Goal: Transaction & Acquisition: Book appointment/travel/reservation

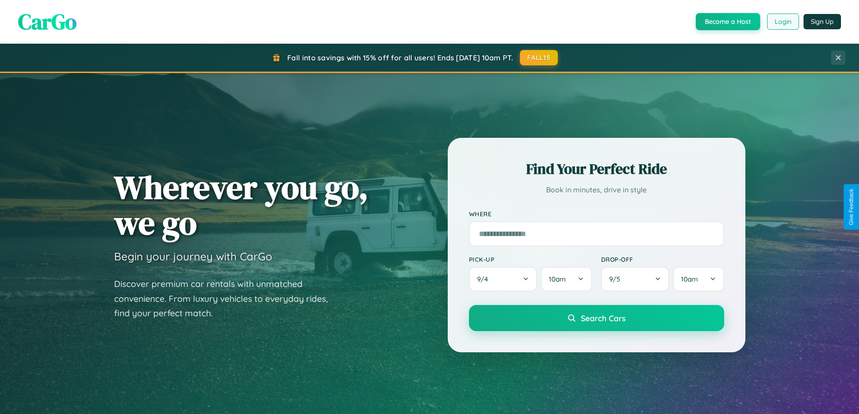
click at [782, 22] on button "Login" at bounding box center [783, 22] width 32 height 16
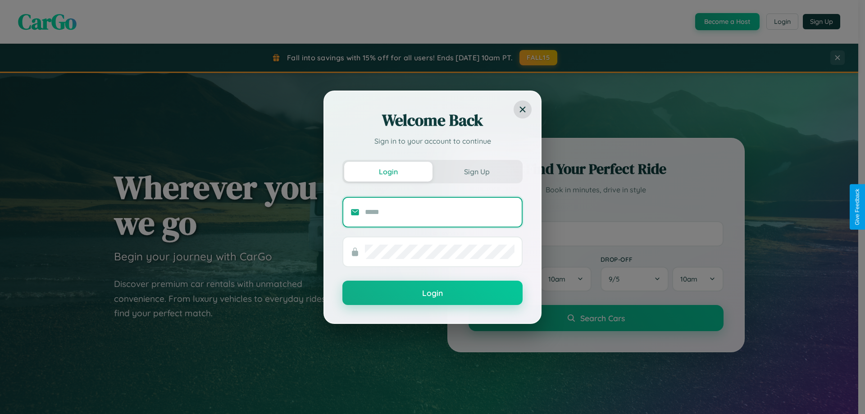
click at [440, 212] on input "text" at bounding box center [440, 212] width 150 height 14
type input "**********"
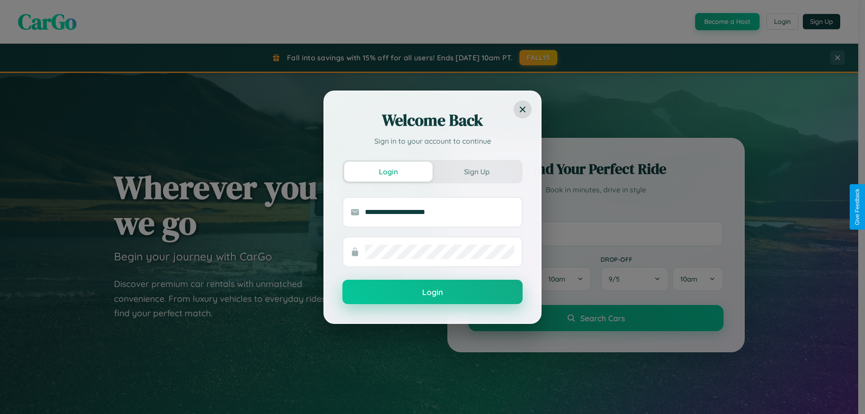
click at [433, 292] on button "Login" at bounding box center [433, 292] width 180 height 24
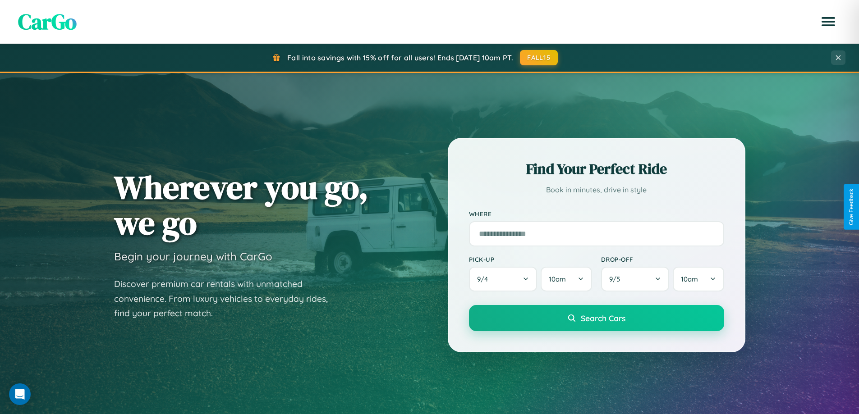
scroll to position [794, 0]
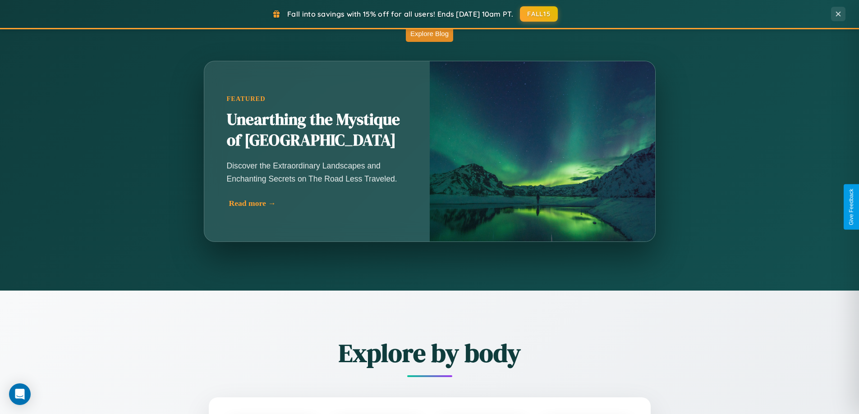
click at [318, 205] on div "Read more →" at bounding box center [319, 203] width 180 height 9
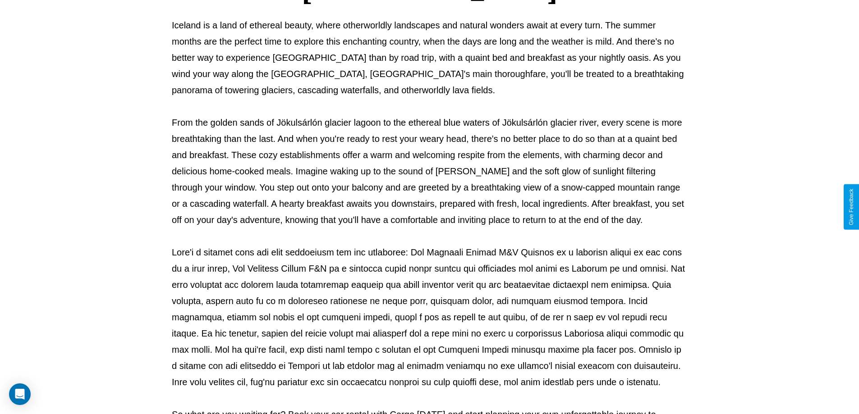
scroll to position [292, 0]
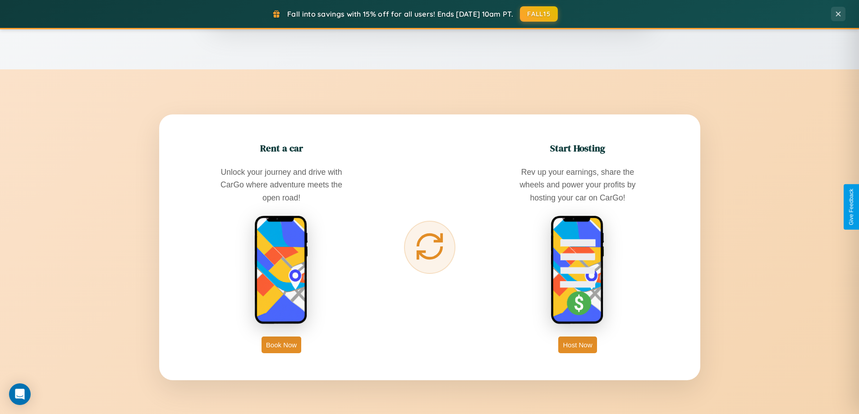
scroll to position [1448, 0]
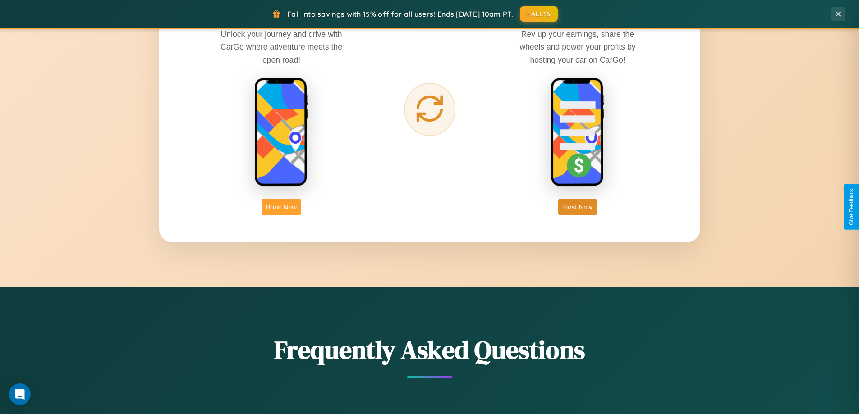
click at [281, 207] on button "Book Now" at bounding box center [281, 207] width 40 height 17
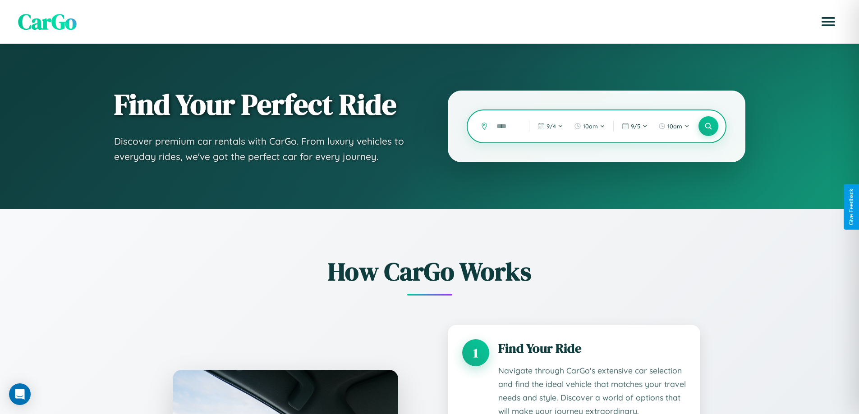
click at [506, 126] on input "text" at bounding box center [506, 127] width 28 height 16
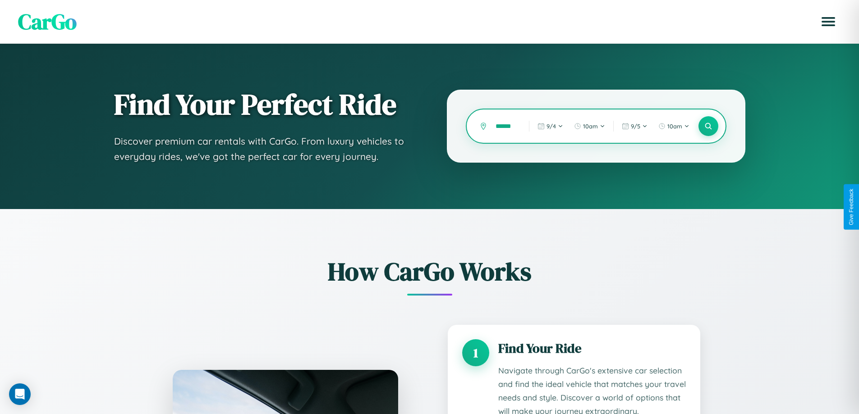
scroll to position [0, 5]
type input "******"
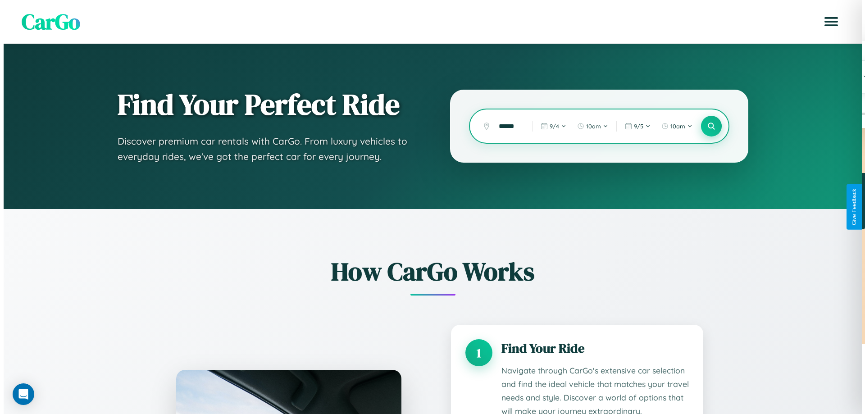
scroll to position [0, 0]
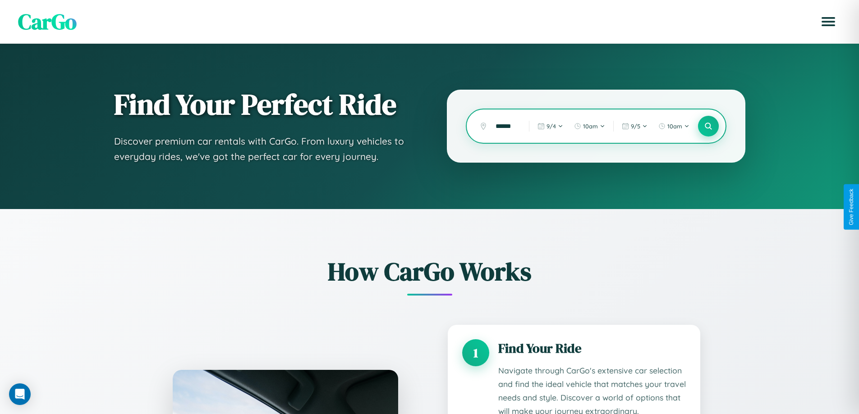
click at [708, 126] on icon at bounding box center [708, 126] width 9 height 9
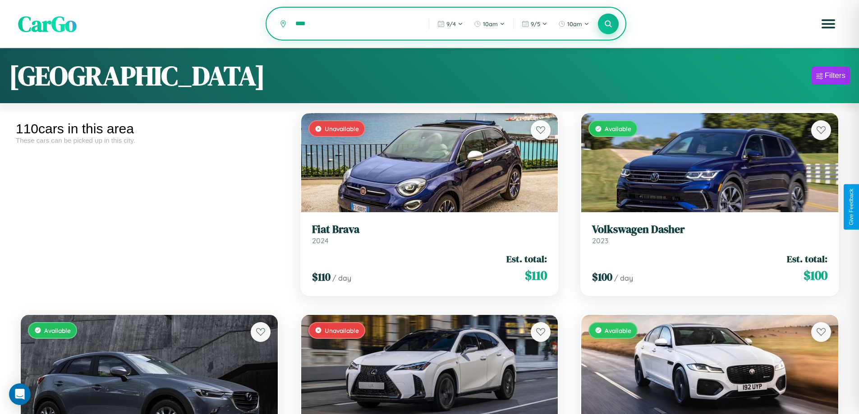
type input "****"
click at [608, 24] on icon at bounding box center [608, 23] width 9 height 9
